Goal: Find specific page/section: Find specific page/section

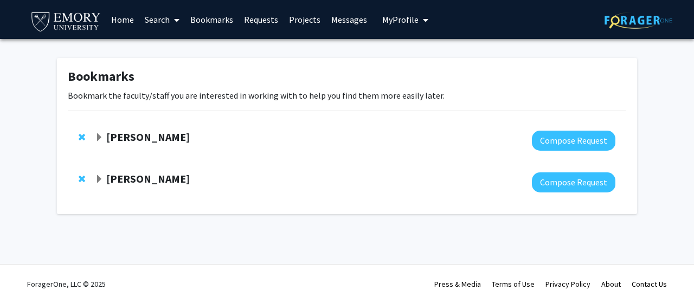
click at [134, 175] on strong "[PERSON_NAME]" at bounding box center [147, 179] width 83 height 14
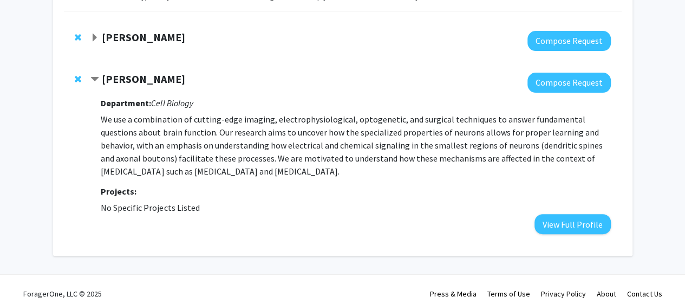
scroll to position [109, 0]
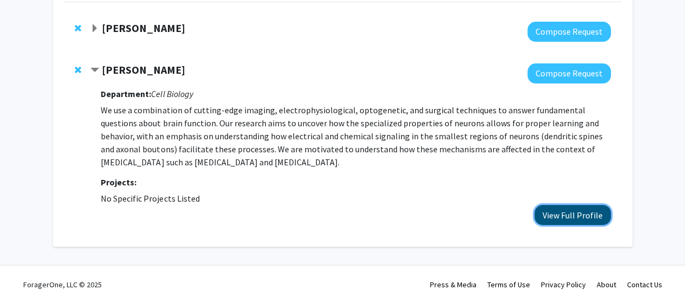
click at [541, 213] on button "View Full Profile" at bounding box center [573, 215] width 76 height 20
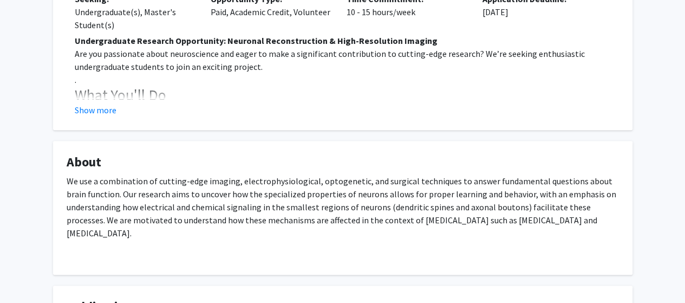
scroll to position [252, 0]
click at [98, 111] on button "Show more" at bounding box center [96, 108] width 42 height 13
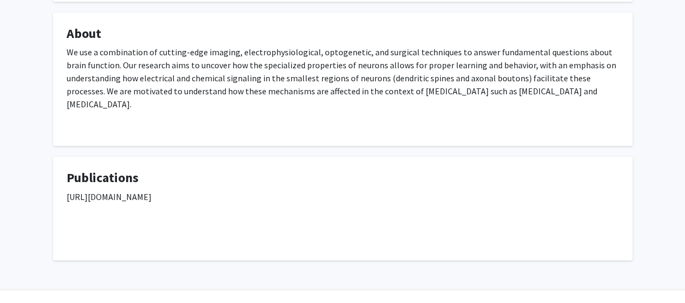
scroll to position [588, 0]
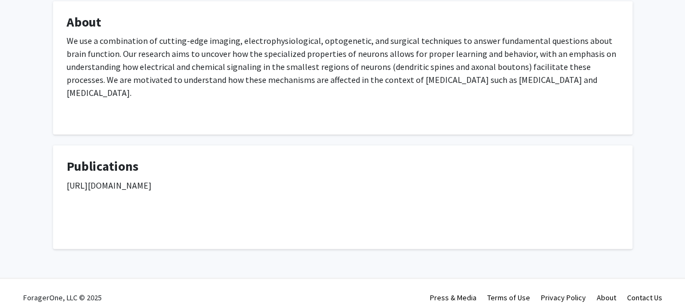
click at [120, 179] on p "[URL][DOMAIN_NAME]" at bounding box center [343, 185] width 553 height 13
drag, startPoint x: 67, startPoint y: 171, endPoint x: 322, endPoint y: 172, distance: 255.2
click at [322, 179] on p "[URL][DOMAIN_NAME]" at bounding box center [343, 185] width 553 height 13
copy p "[URL][DOMAIN_NAME]"
